Goal: Task Accomplishment & Management: Use online tool/utility

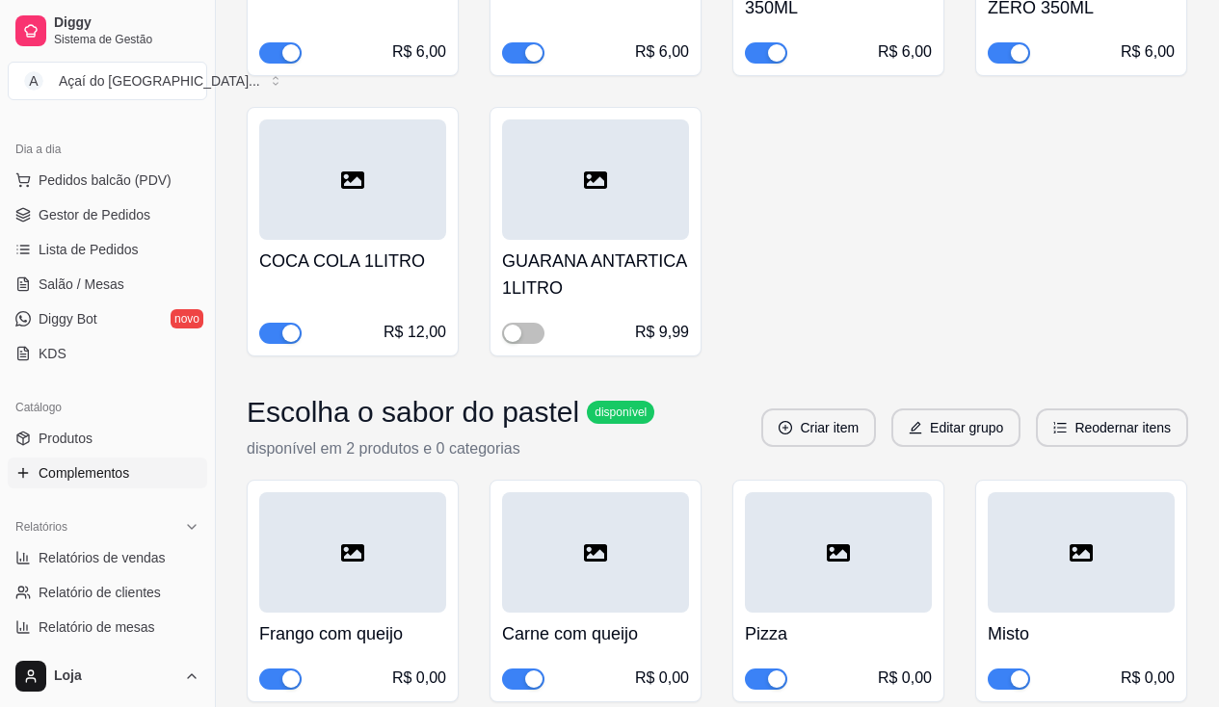
scroll to position [9153, 0]
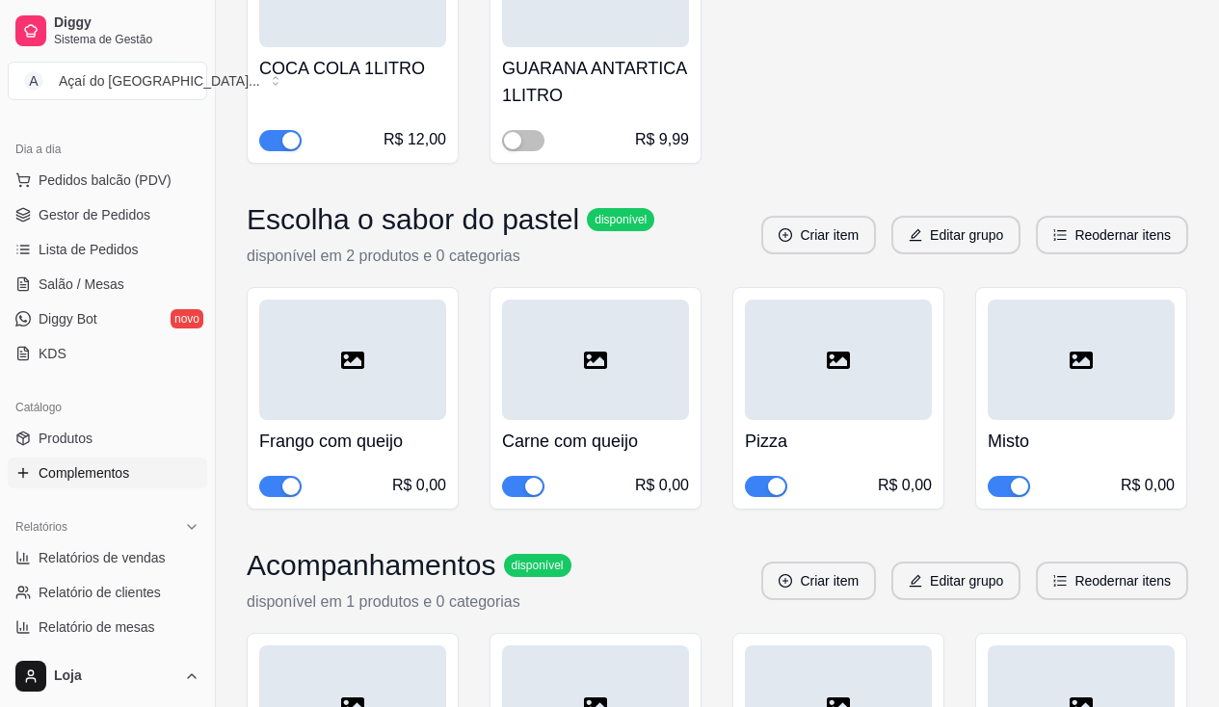
click at [516, 476] on span "button" at bounding box center [523, 486] width 42 height 21
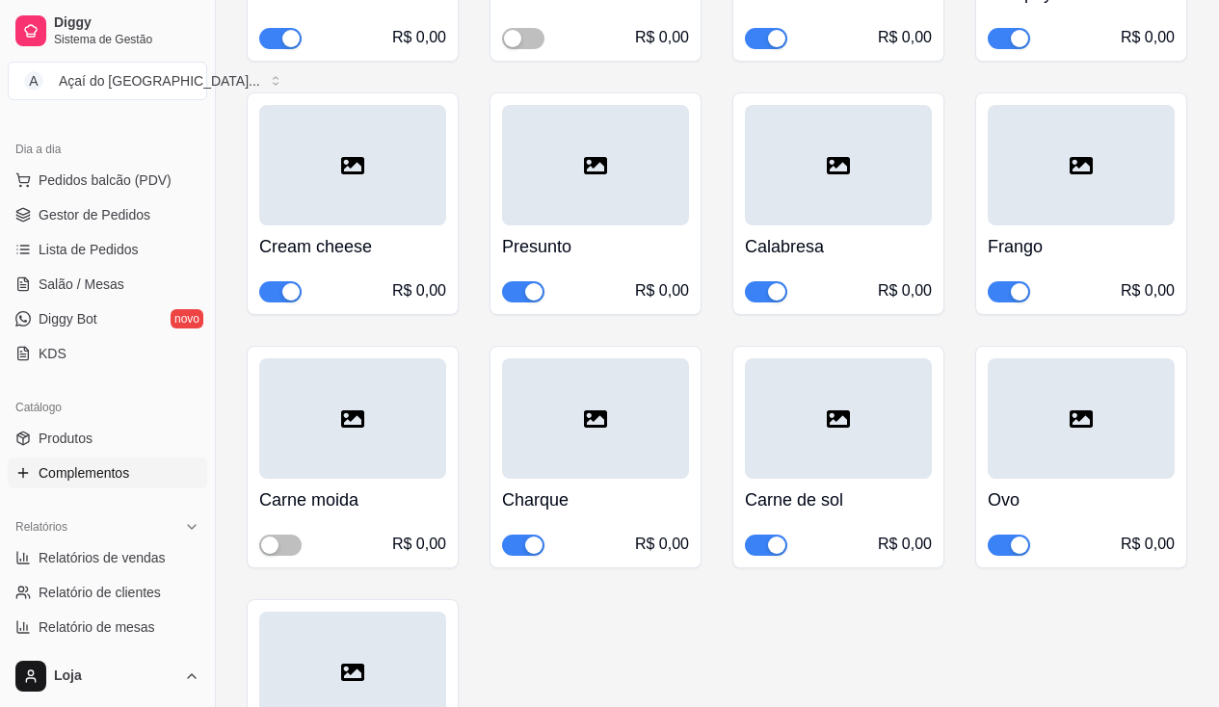
scroll to position [6070, 0]
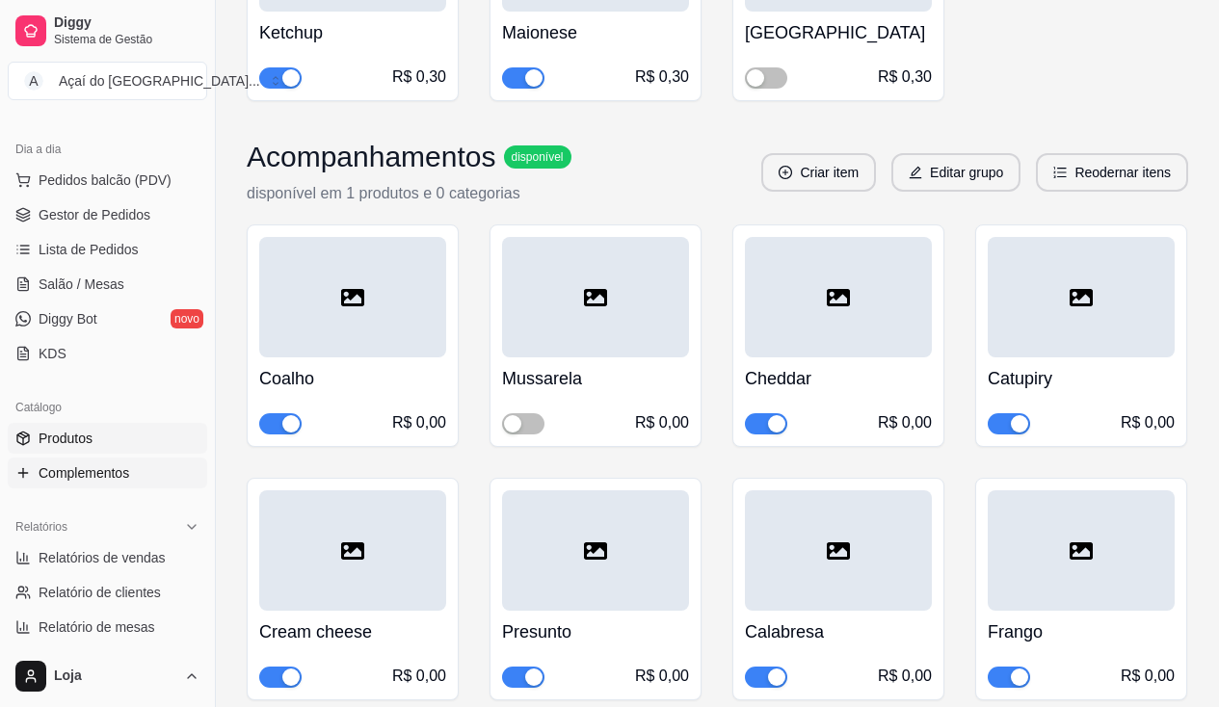
click at [77, 443] on span "Produtos" at bounding box center [66, 438] width 54 height 19
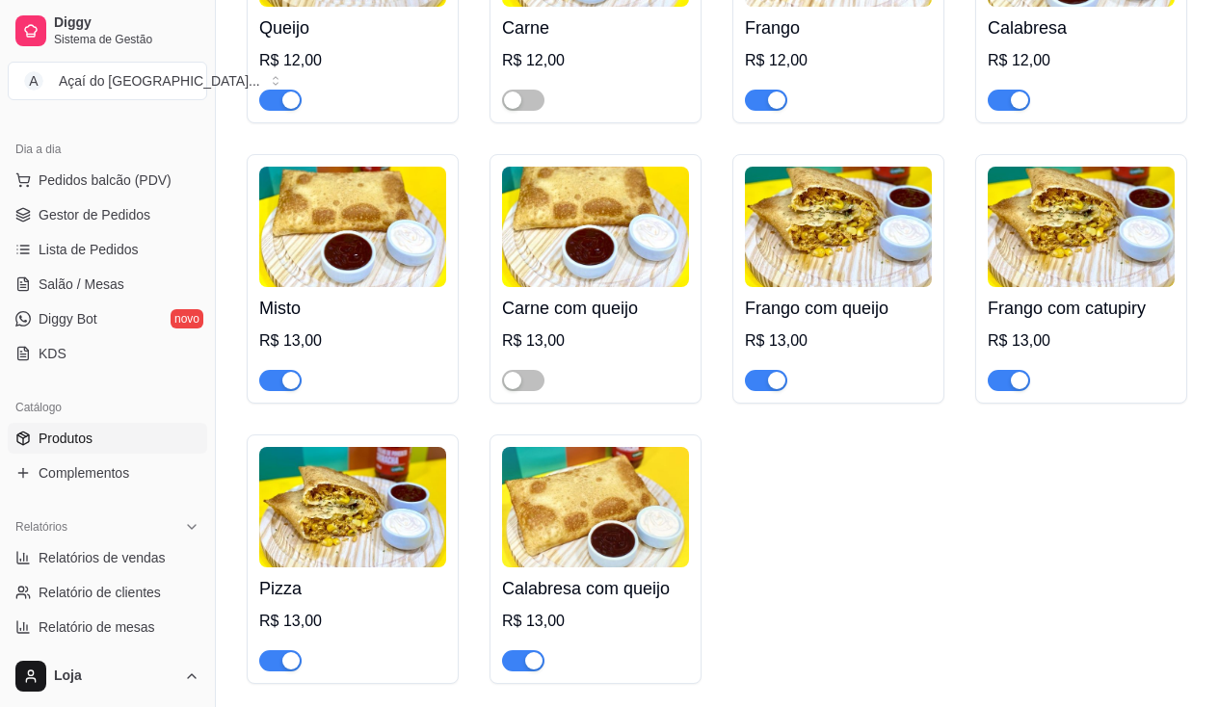
scroll to position [3276, 0]
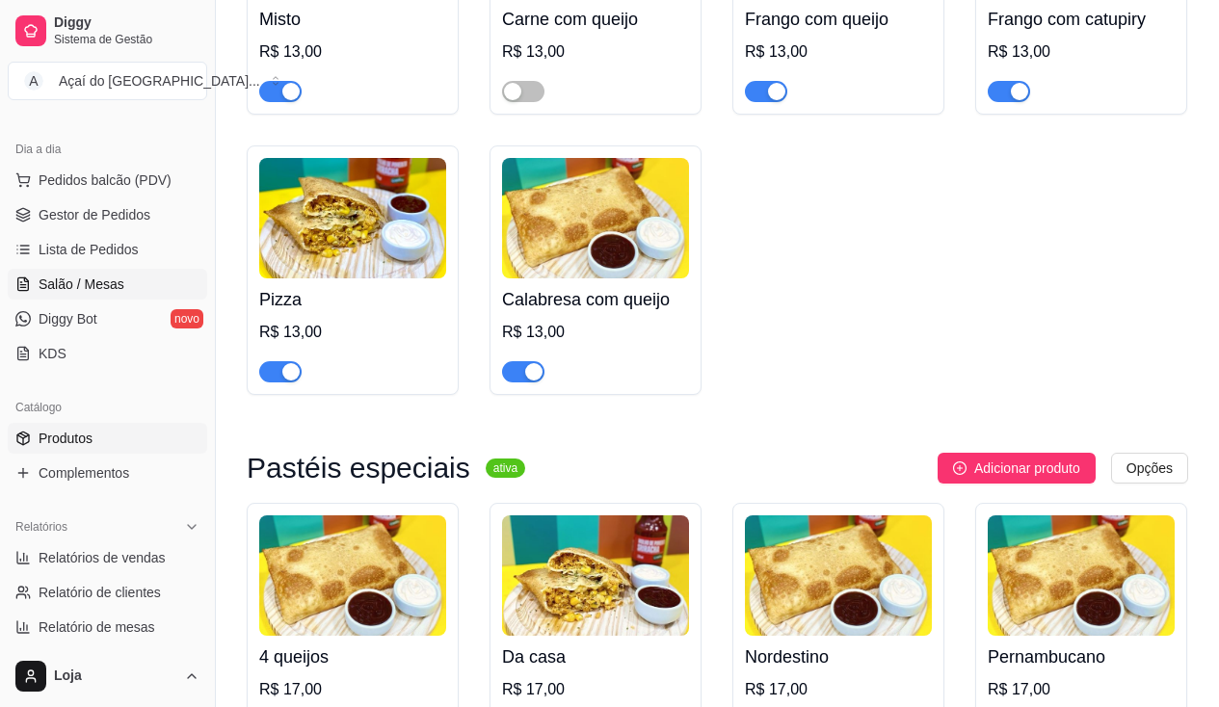
click at [74, 282] on span "Salão / Mesas" at bounding box center [82, 284] width 86 height 19
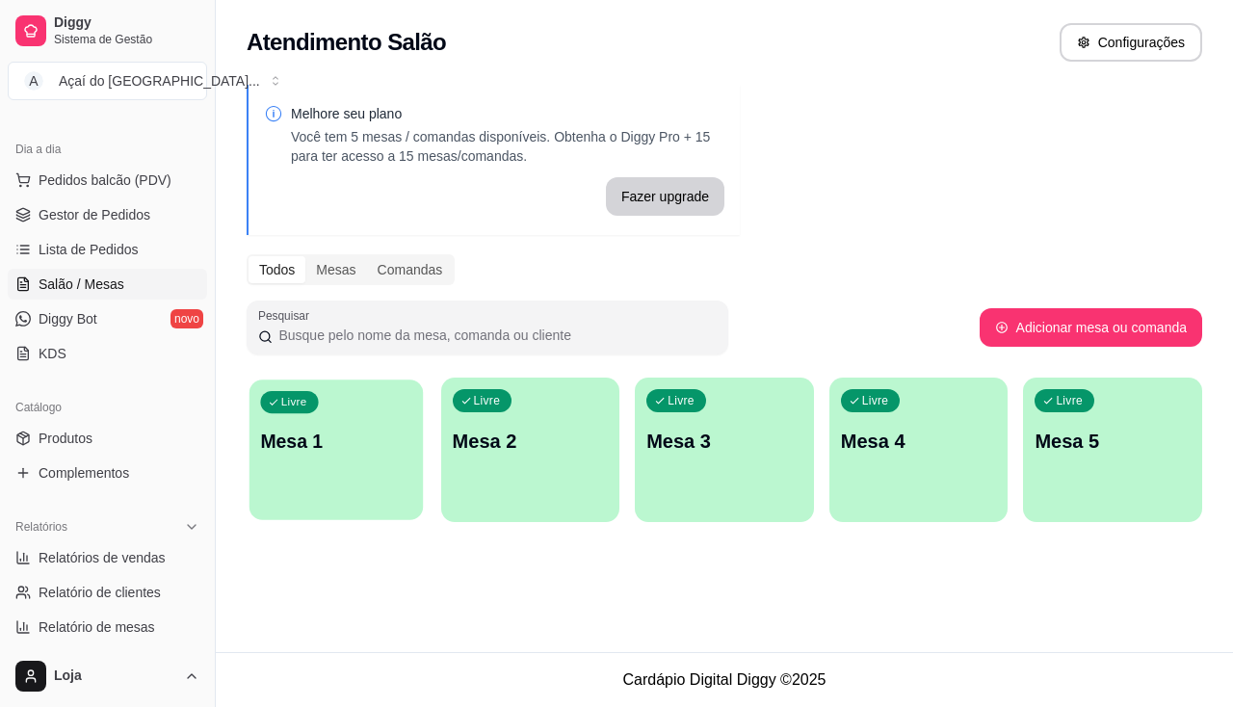
click at [397, 468] on div "Livre Mesa 1" at bounding box center [336, 439] width 173 height 118
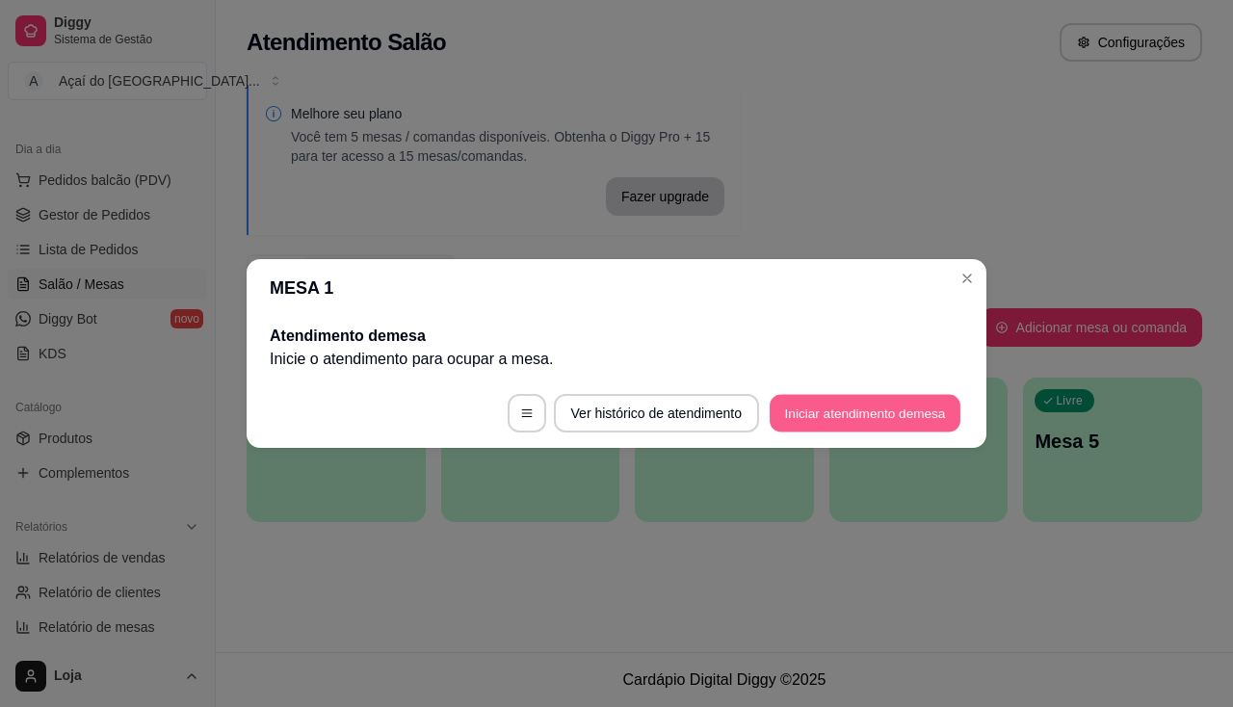
click at [855, 418] on button "Iniciar atendimento de mesa" at bounding box center [865, 414] width 191 height 38
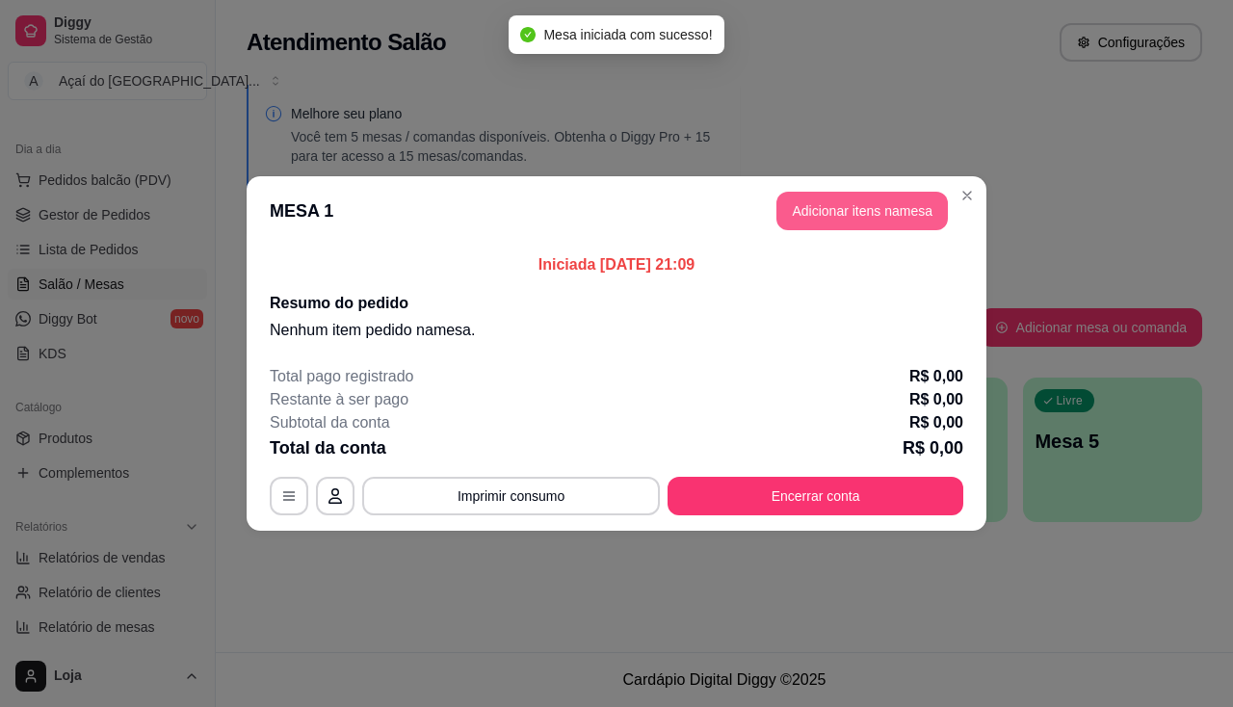
click at [856, 197] on button "Adicionar itens na mesa" at bounding box center [862, 211] width 171 height 39
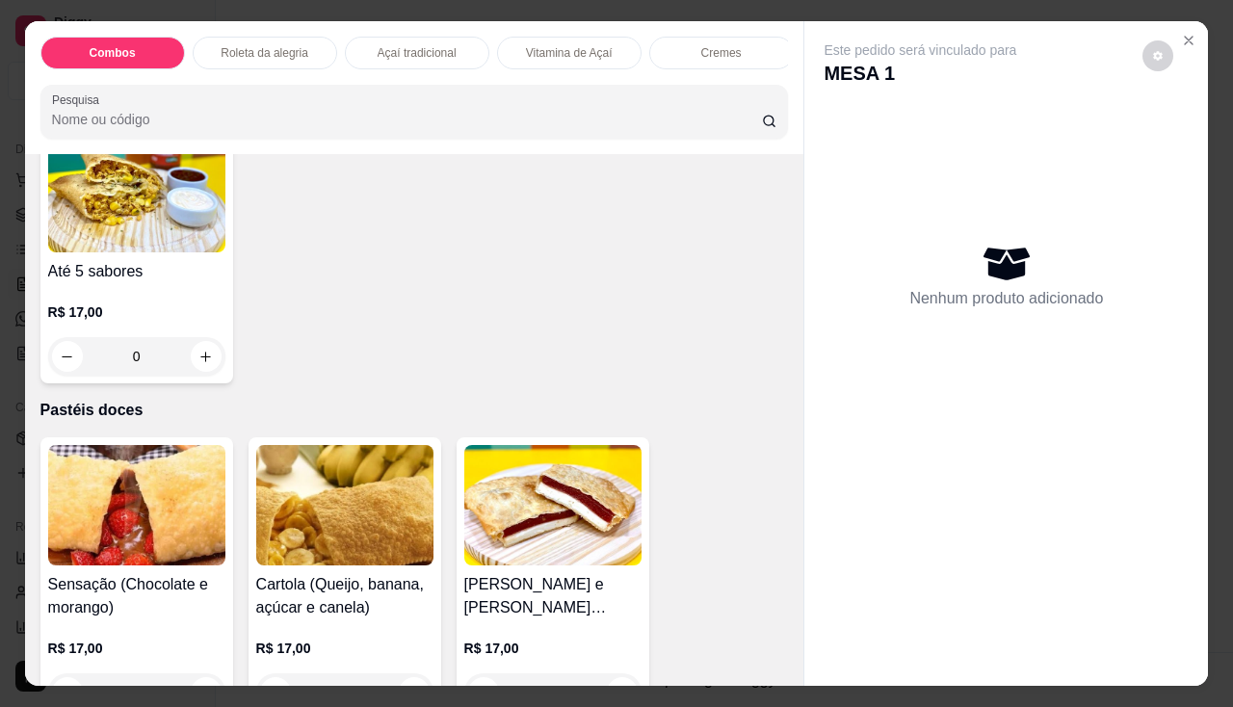
scroll to position [3276, 0]
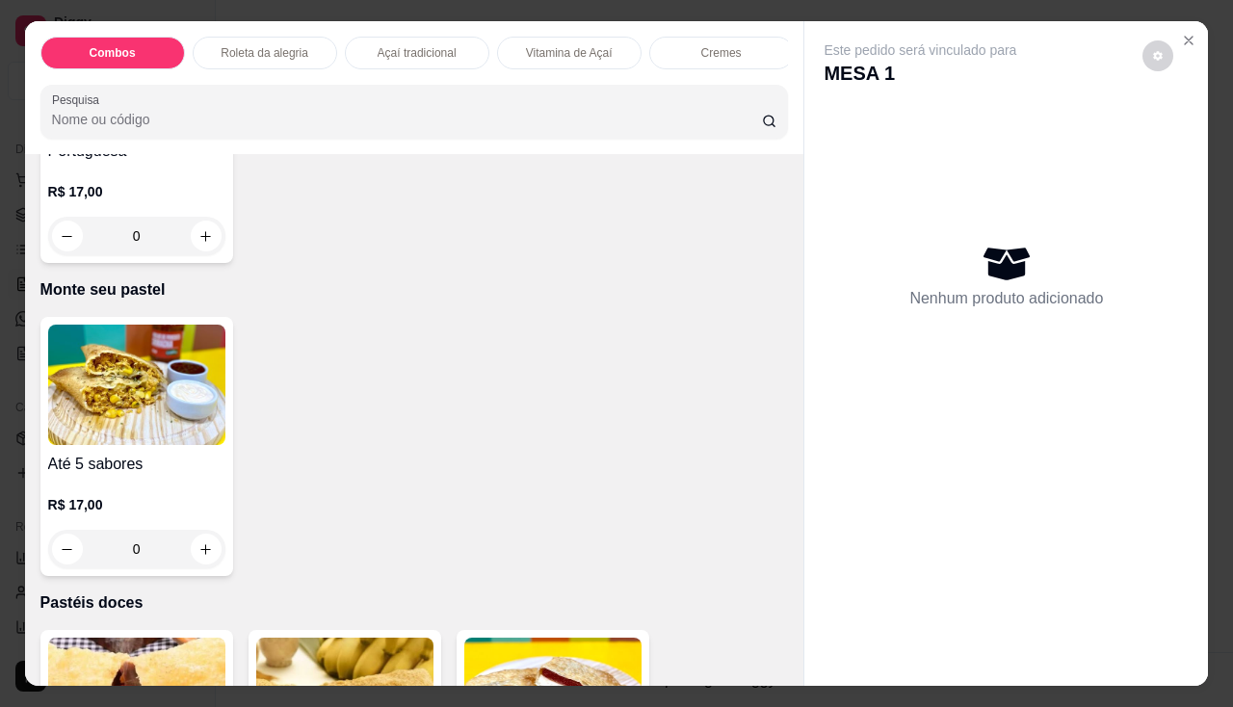
click at [146, 409] on img at bounding box center [136, 385] width 177 height 120
click at [141, 456] on div "Até 5 sabores R$ 17,00 0" at bounding box center [136, 446] width 193 height 259
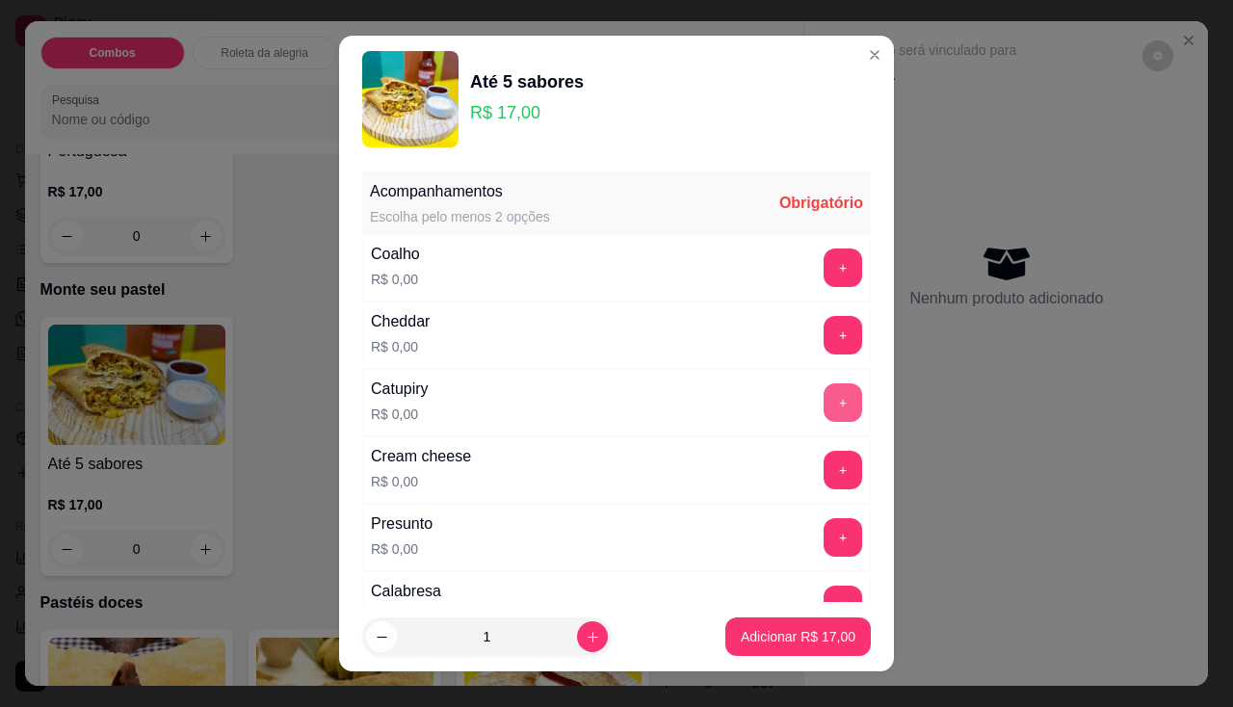
click at [824, 400] on button "+" at bounding box center [843, 402] width 39 height 39
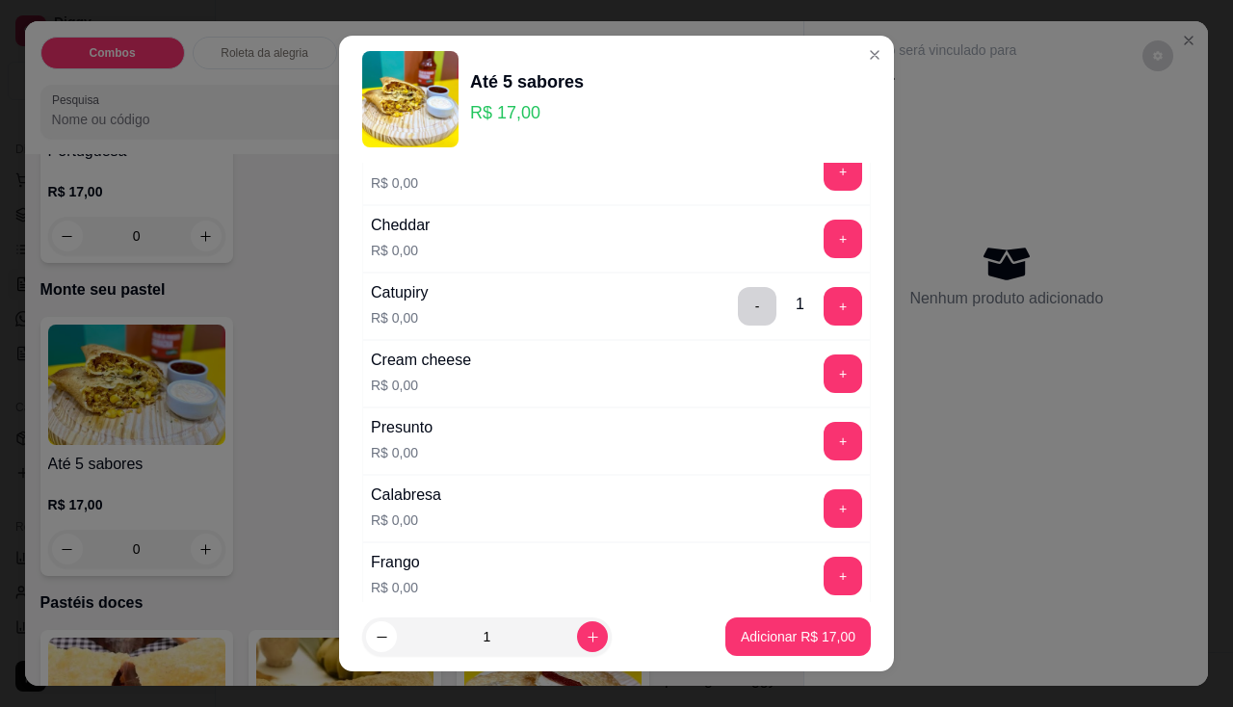
scroll to position [193, 0]
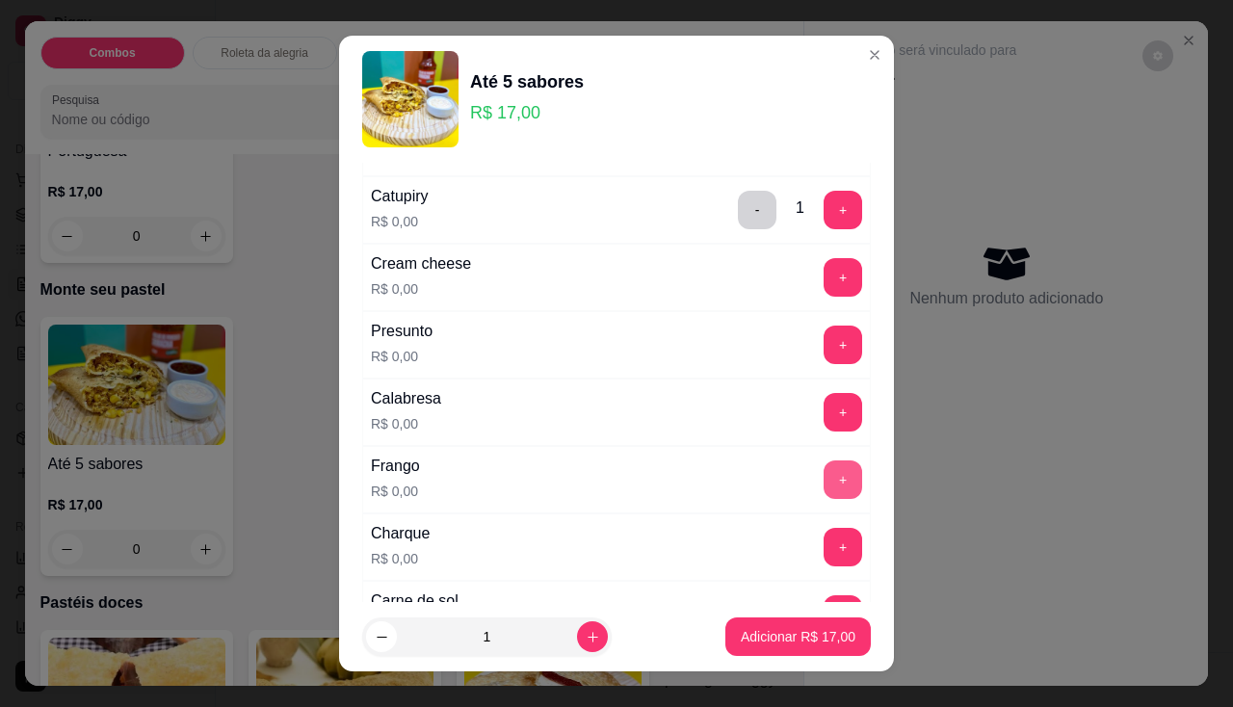
click at [824, 477] on button "+" at bounding box center [843, 480] width 39 height 39
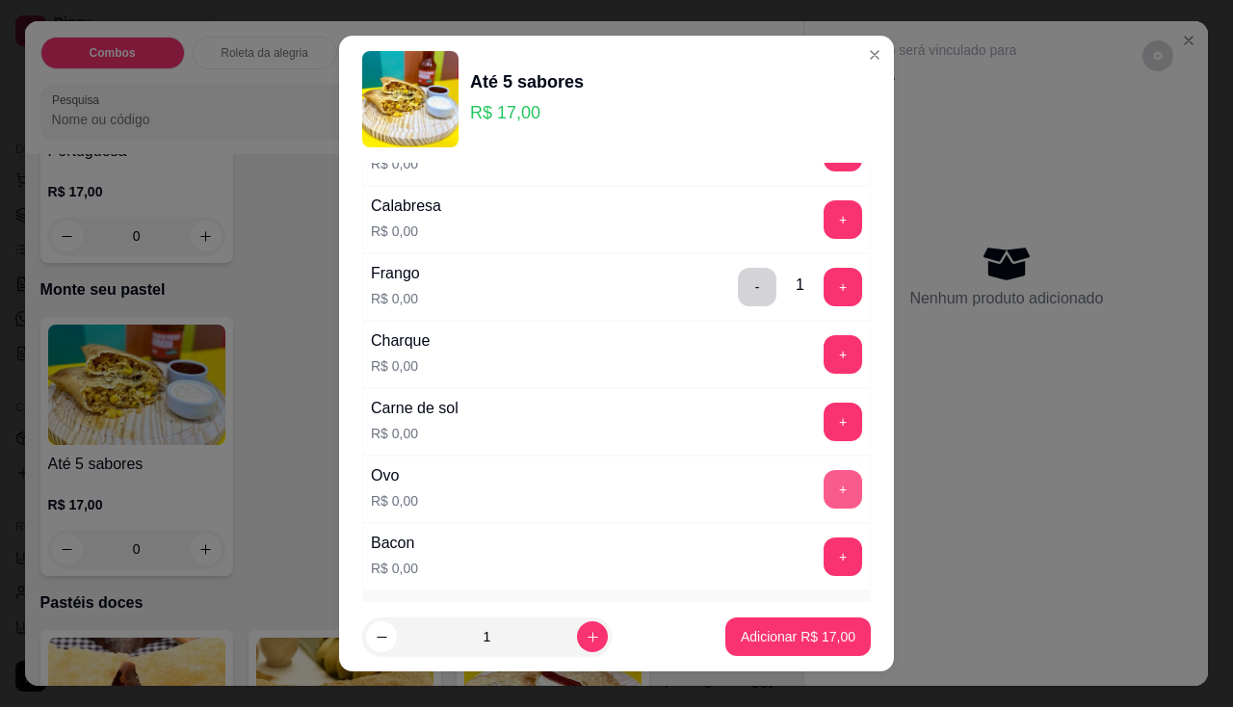
scroll to position [482, 0]
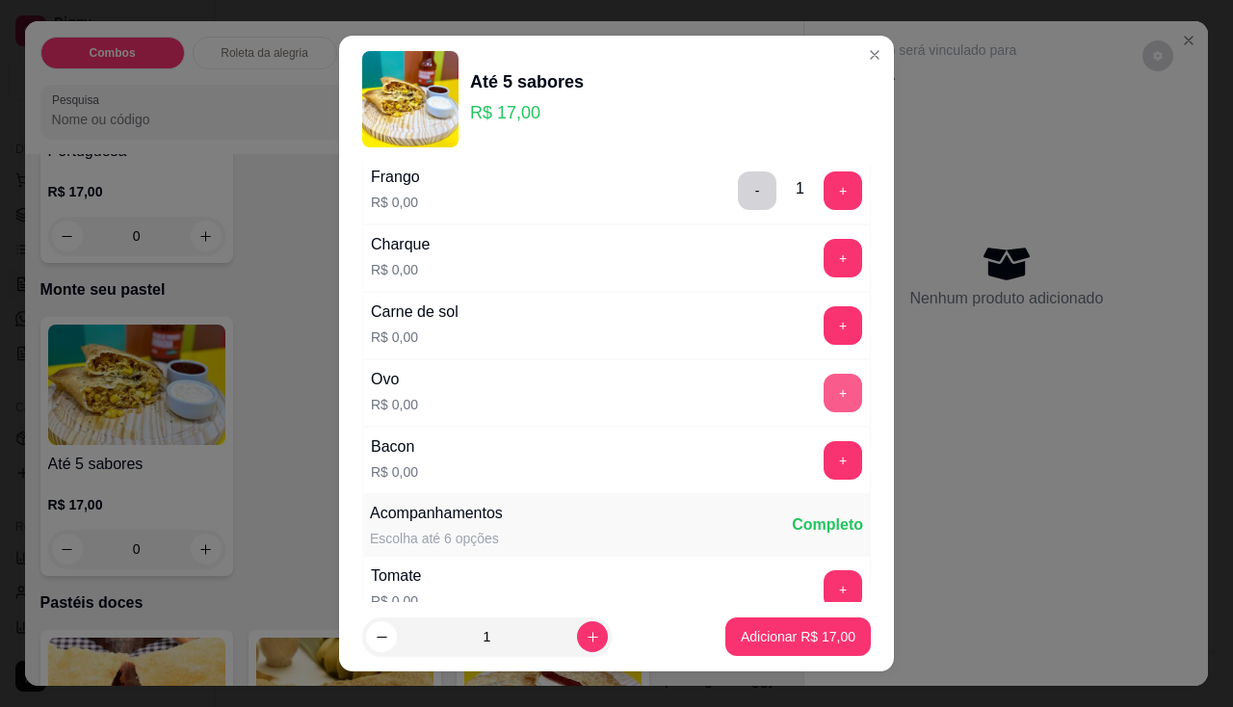
click at [824, 408] on button "+" at bounding box center [843, 393] width 39 height 39
click at [825, 453] on button "+" at bounding box center [844, 460] width 38 height 38
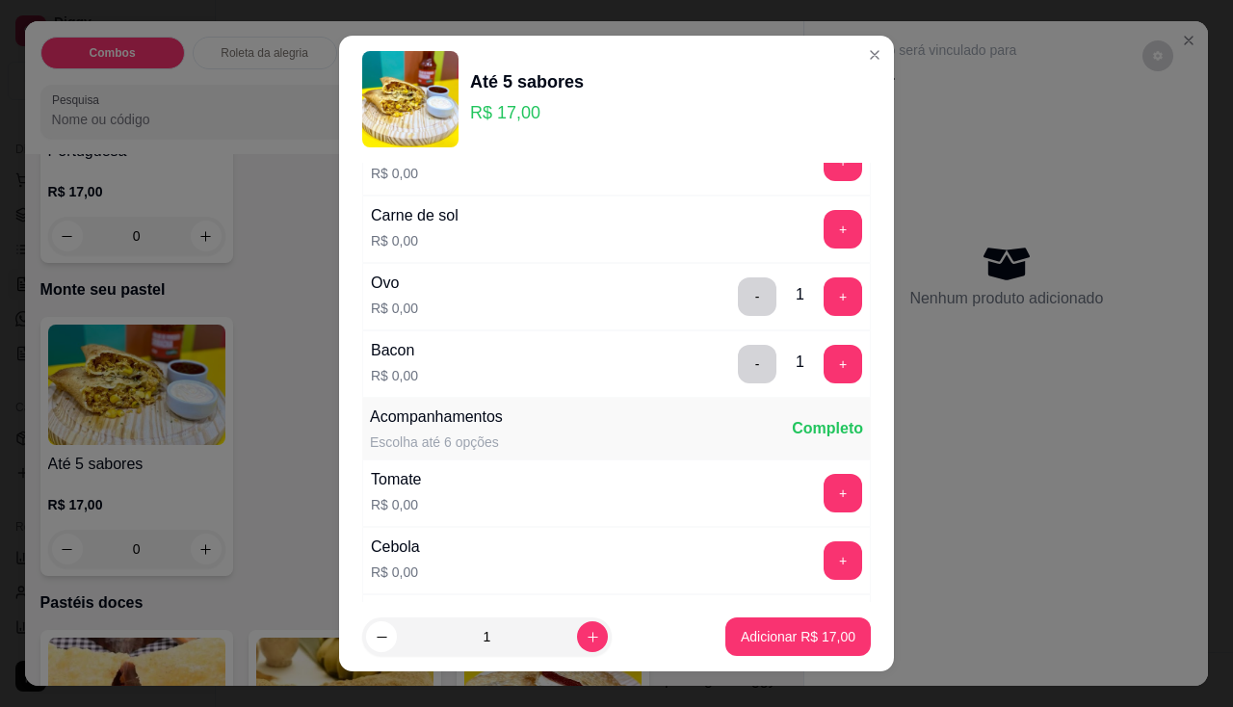
scroll to position [674, 0]
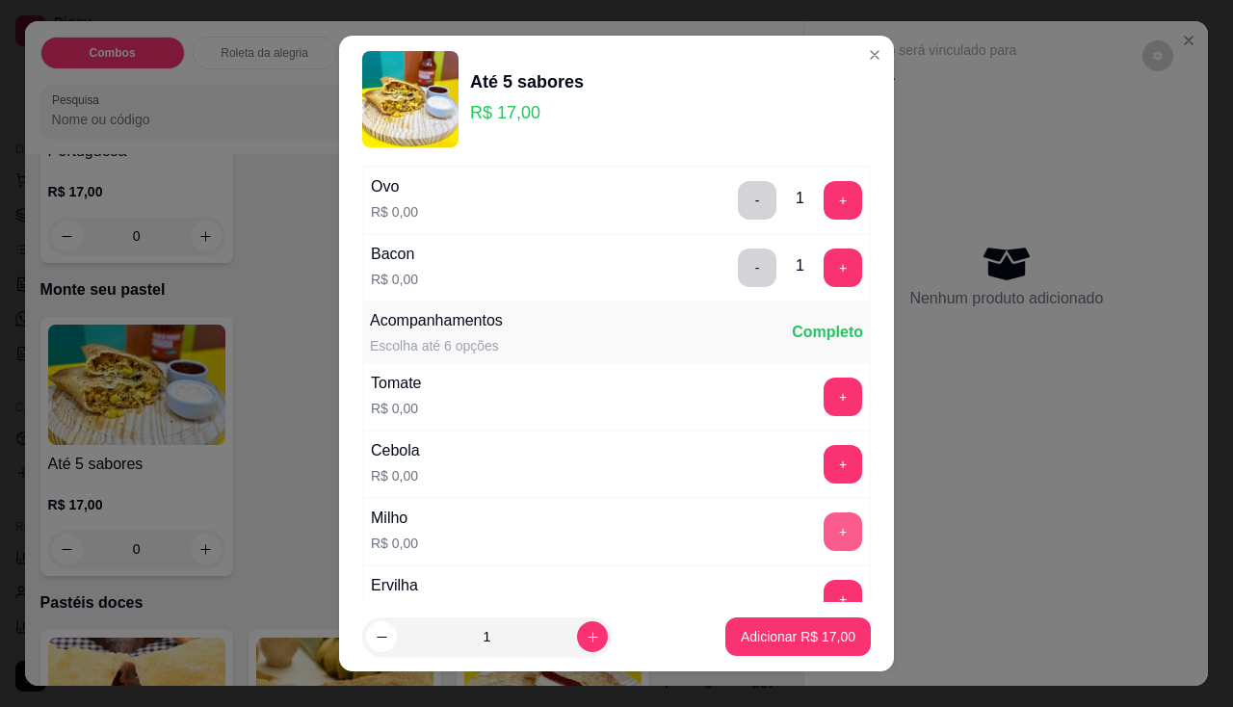
click at [824, 526] on button "+" at bounding box center [843, 532] width 39 height 39
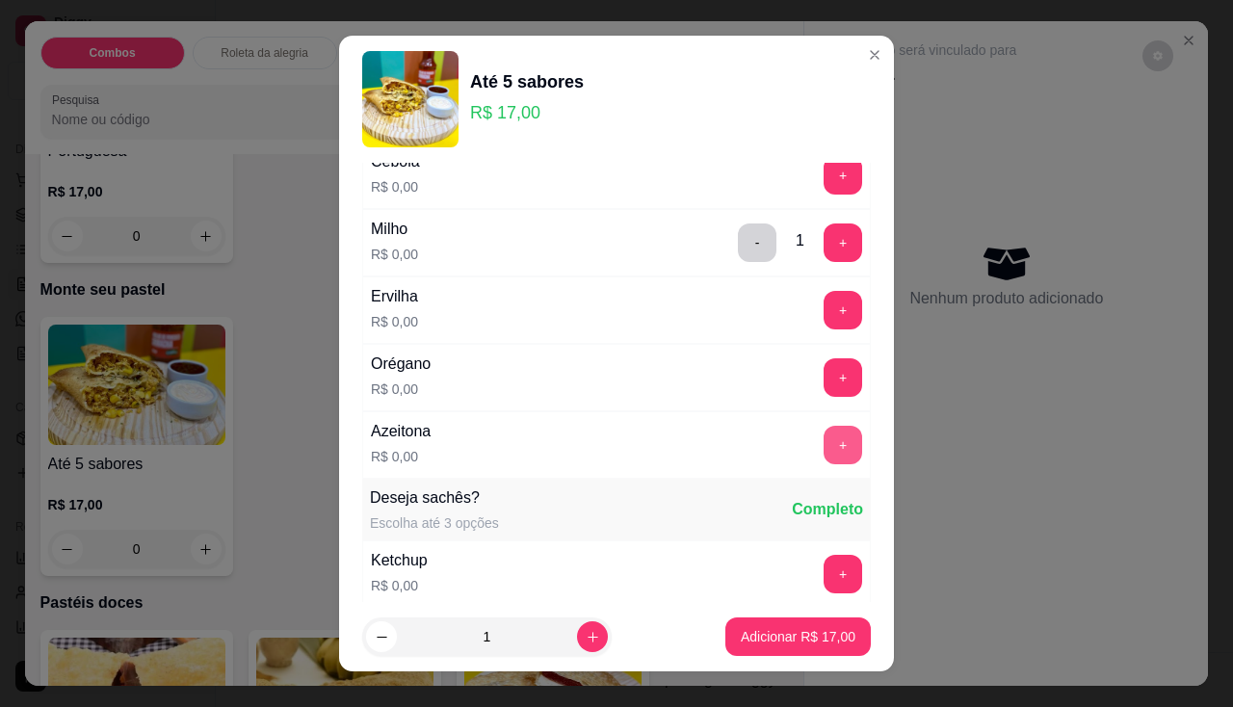
scroll to position [1060, 0]
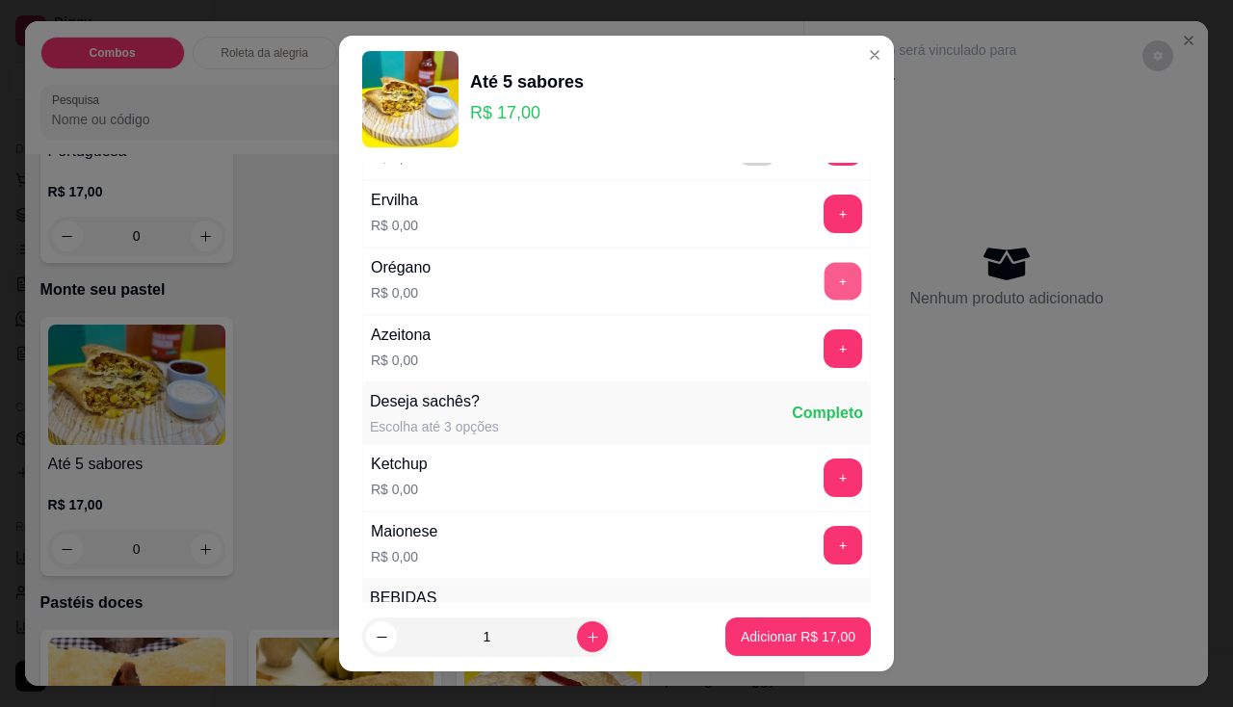
click at [825, 284] on button "+" at bounding box center [844, 281] width 38 height 38
click at [825, 336] on button "+" at bounding box center [844, 349] width 38 height 38
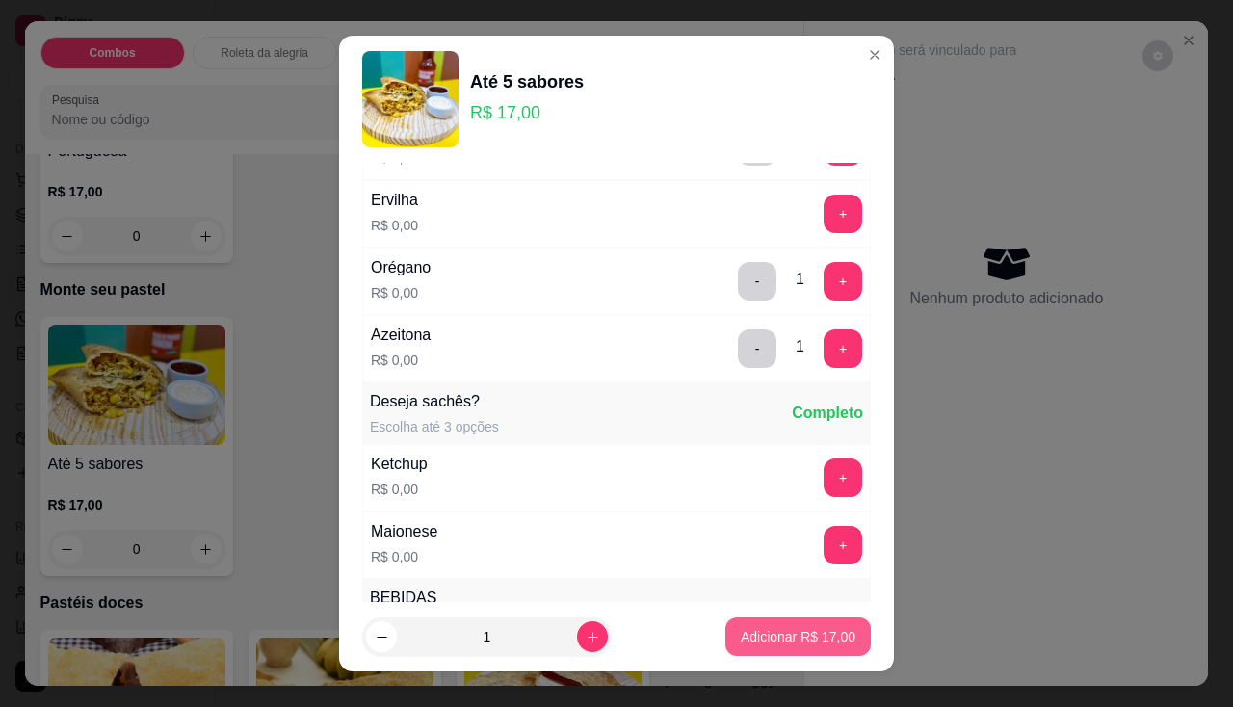
click at [798, 646] on button "Adicionar R$ 17,00" at bounding box center [798, 637] width 145 height 39
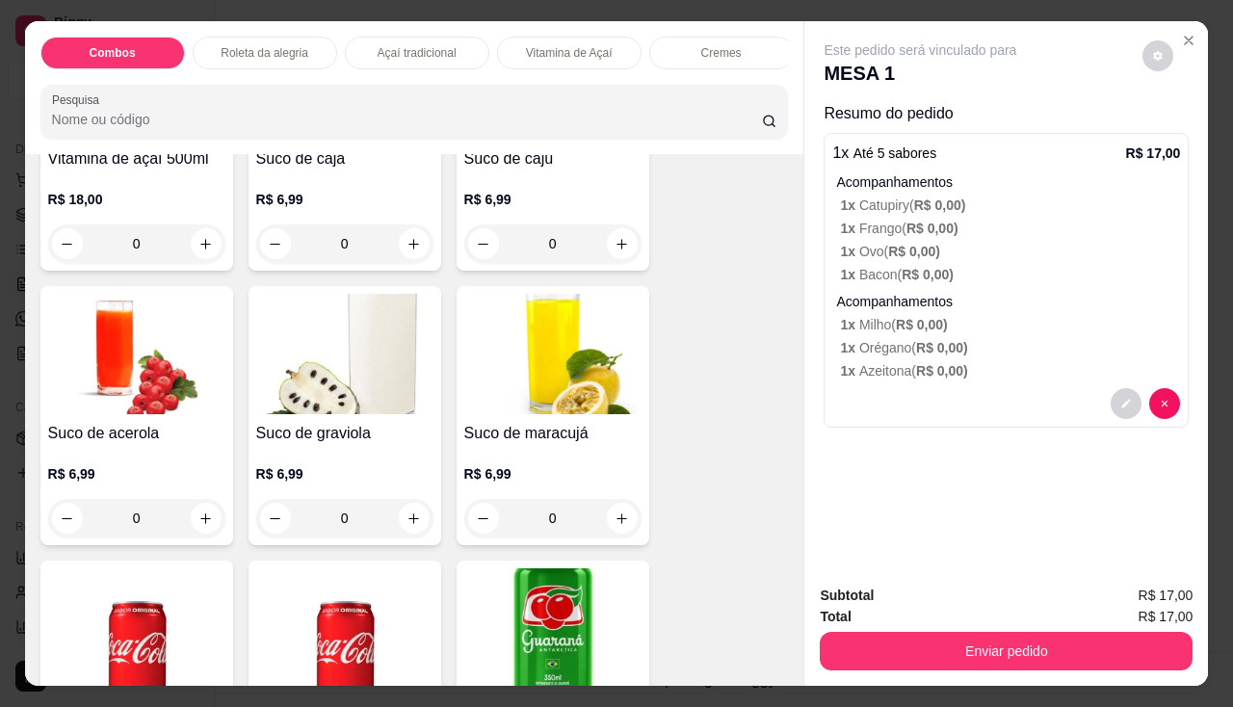
scroll to position [4914, 0]
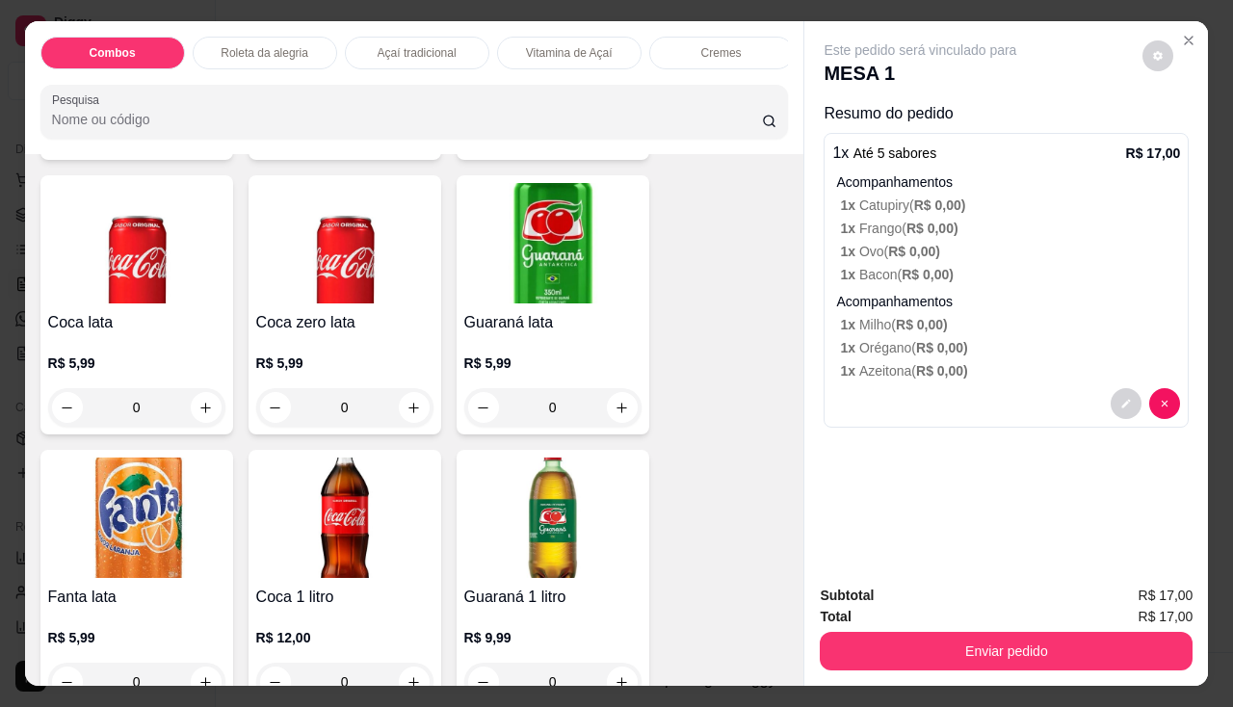
click at [541, 276] on img at bounding box center [552, 243] width 177 height 120
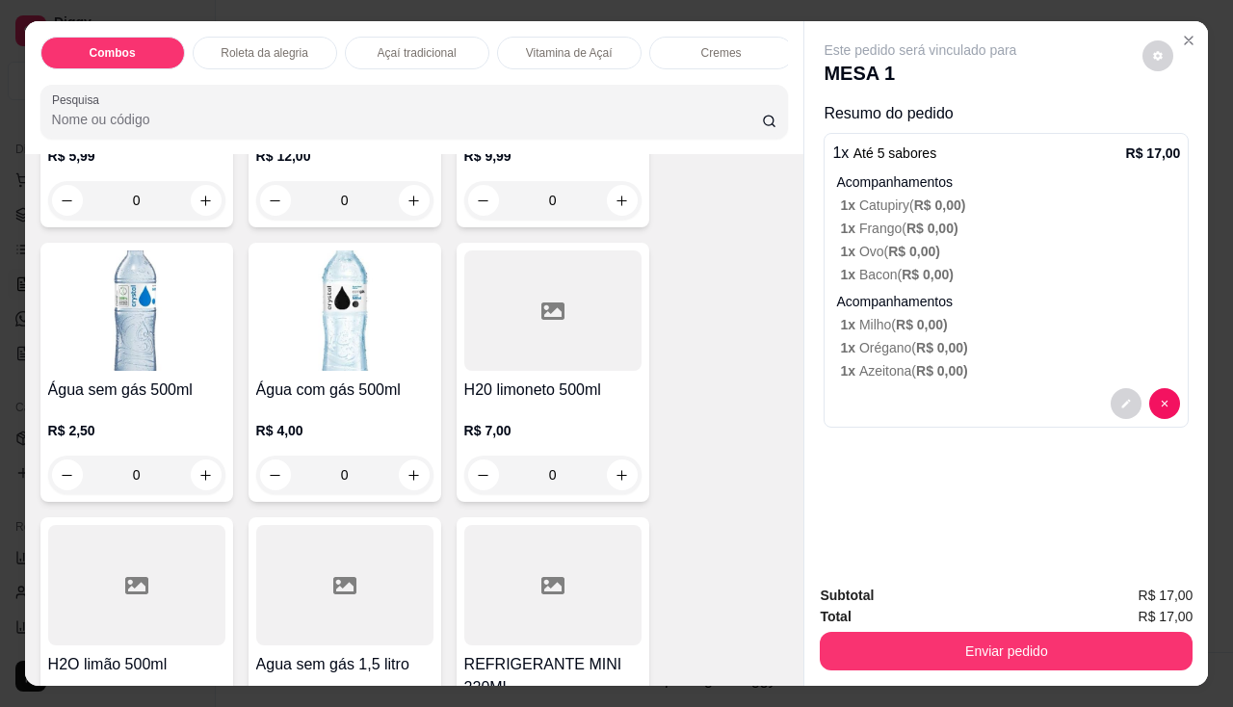
scroll to position [5852, 0]
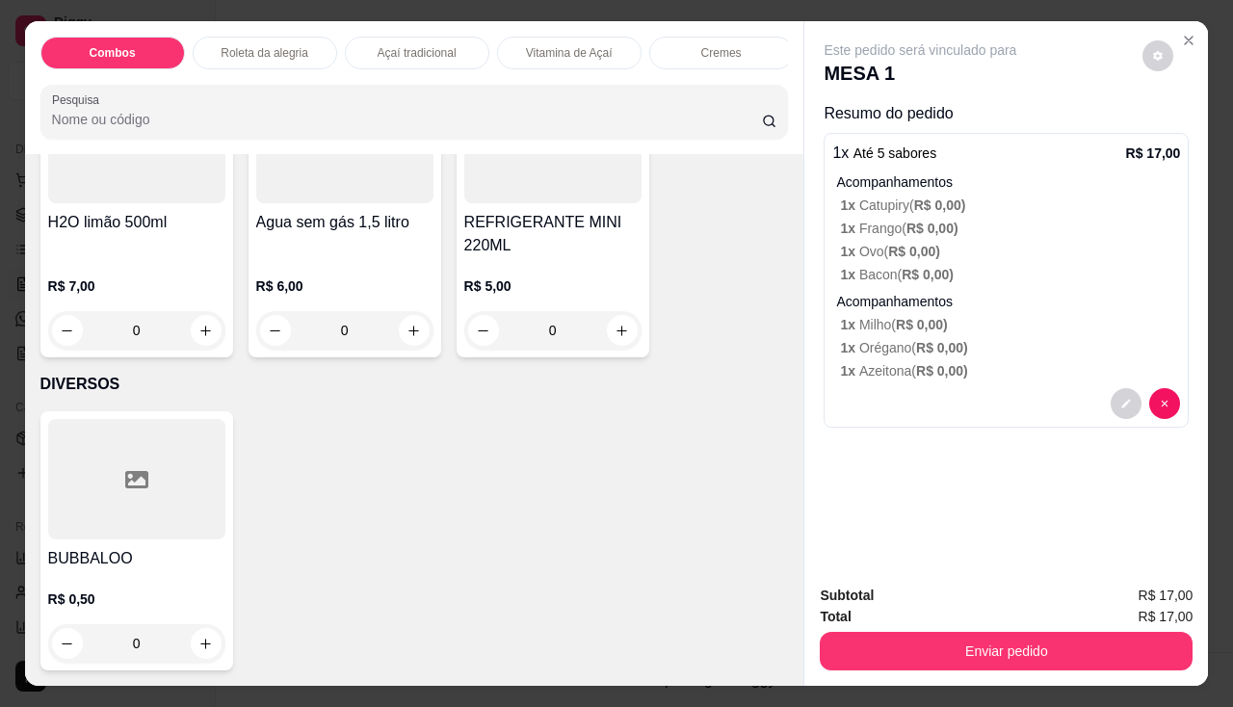
click at [495, 247] on h4 "REFRIGERANTE MINI 220ML" at bounding box center [552, 234] width 177 height 46
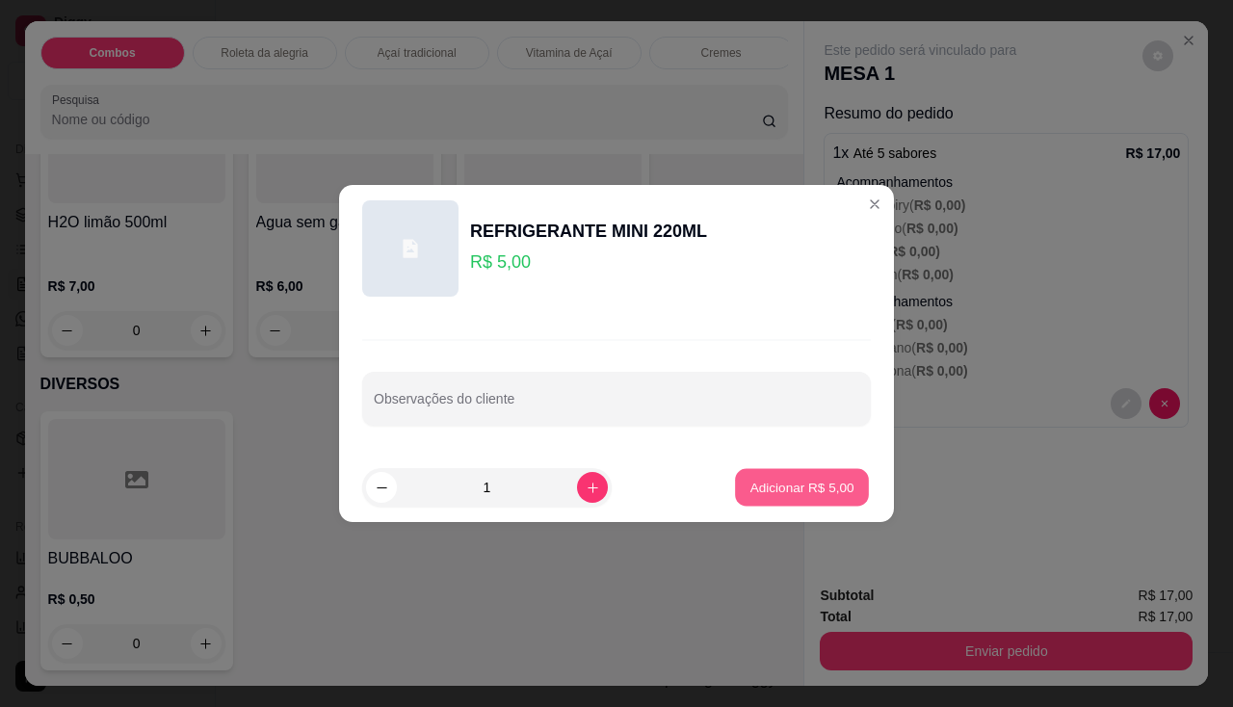
click at [750, 484] on p "Adicionar R$ 5,00" at bounding box center [802, 487] width 104 height 18
type input "1"
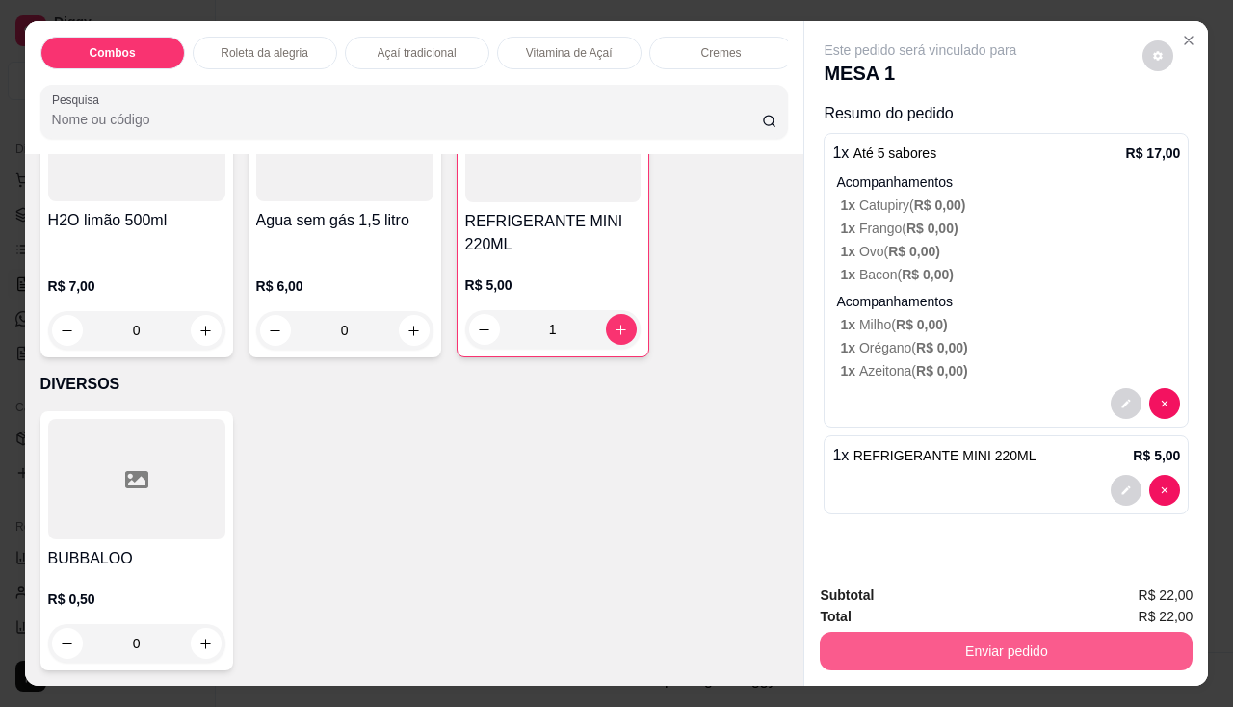
click at [911, 636] on button "Enviar pedido" at bounding box center [1006, 651] width 373 height 39
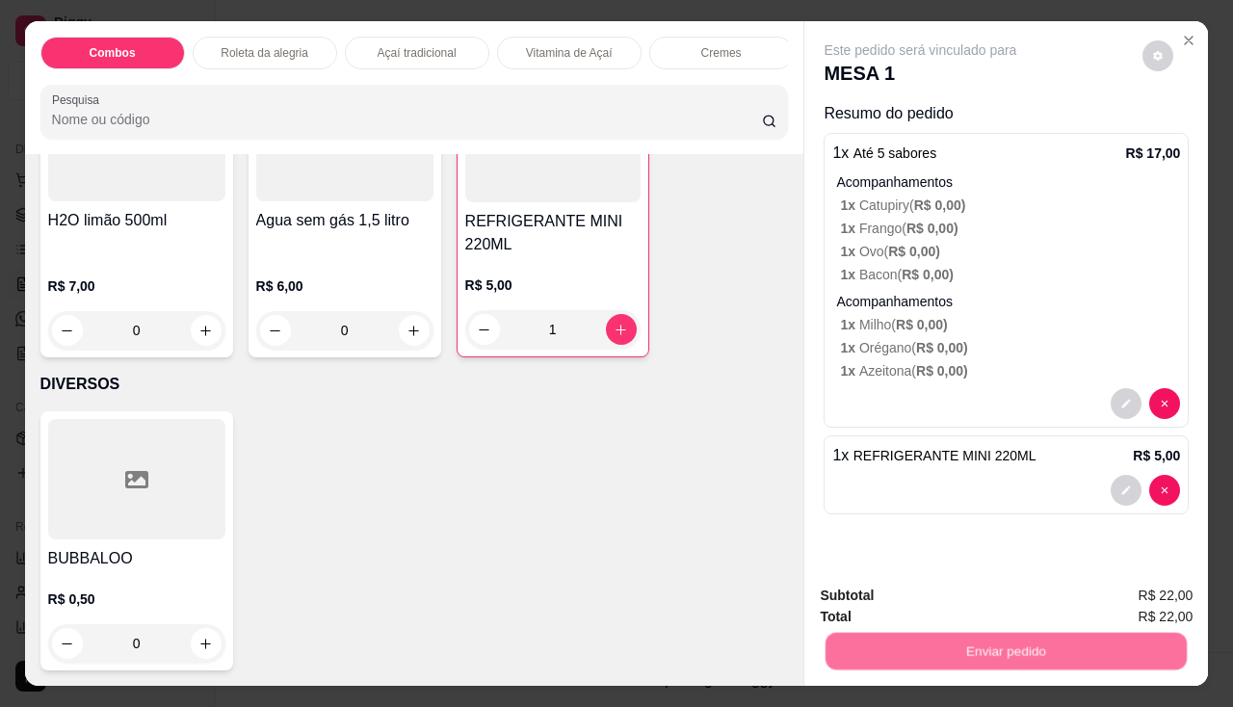
click at [911, 599] on button "Não registrar e enviar pedido" at bounding box center [943, 597] width 200 height 37
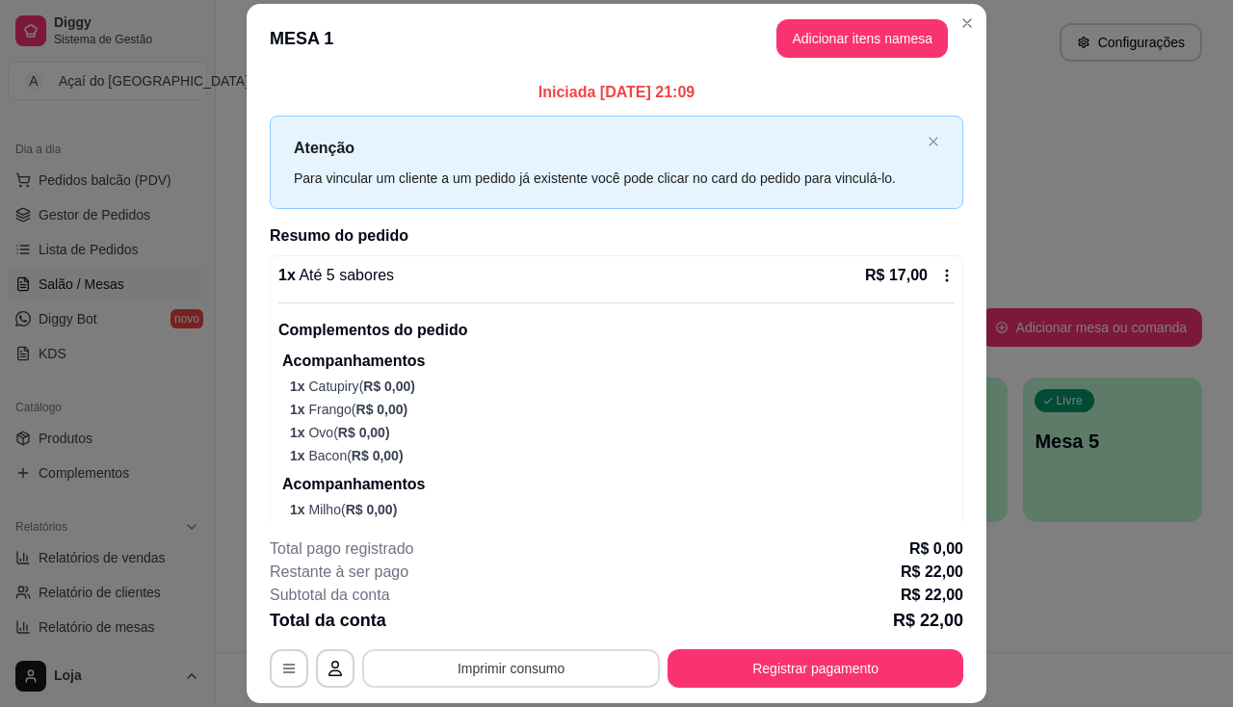
click at [478, 676] on button "Imprimir consumo" at bounding box center [511, 668] width 298 height 39
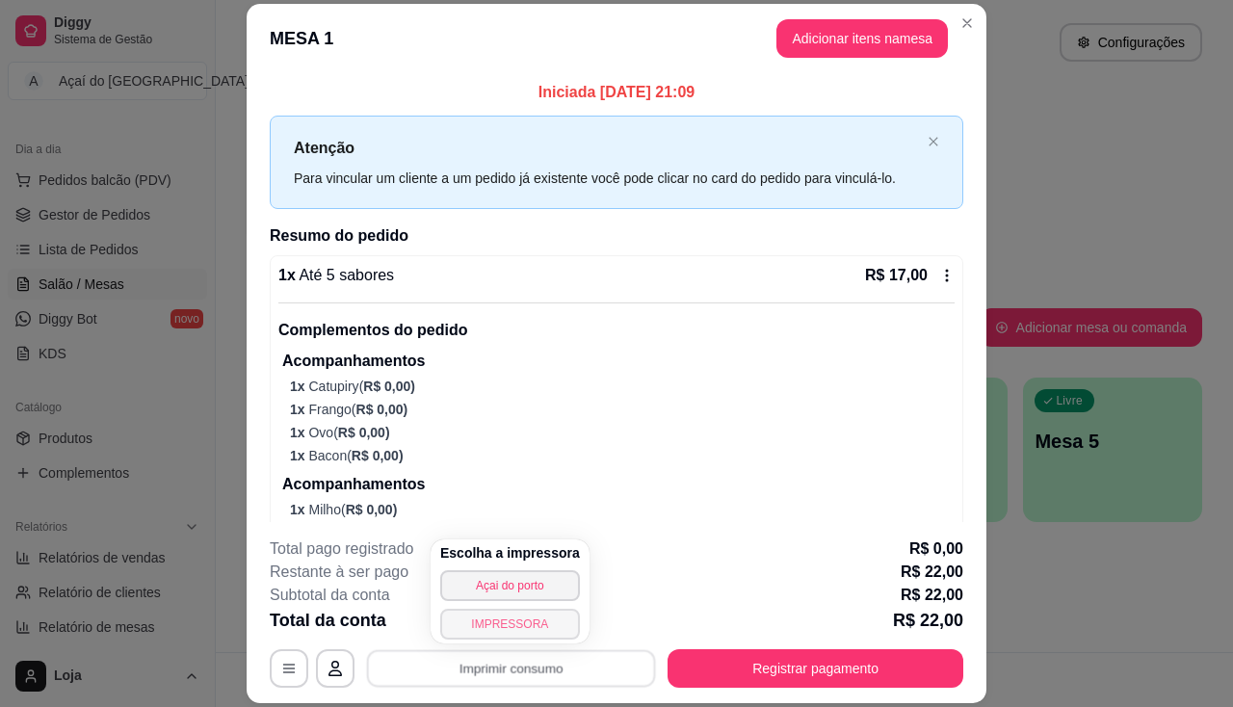
click at [508, 614] on button "IMPRESSORA" at bounding box center [510, 624] width 140 height 31
